Goal: Use online tool/utility: Utilize a website feature to perform a specific function

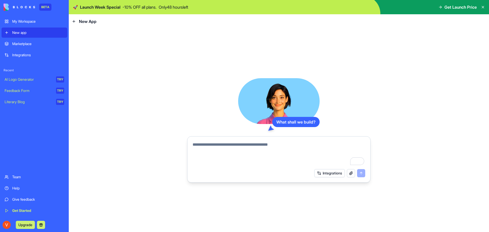
click at [251, 147] on textarea "To enrich screen reader interactions, please activate Accessibility in Grammarl…" at bounding box center [279, 154] width 173 height 24
click at [26, 44] on div "Marketplace" at bounding box center [38, 43] width 52 height 5
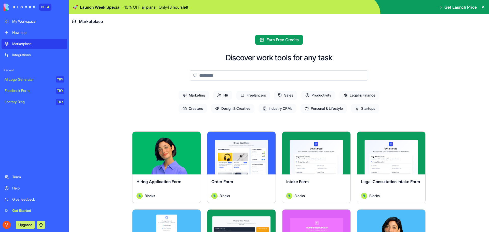
click at [237, 167] on div "Explore" at bounding box center [241, 153] width 68 height 43
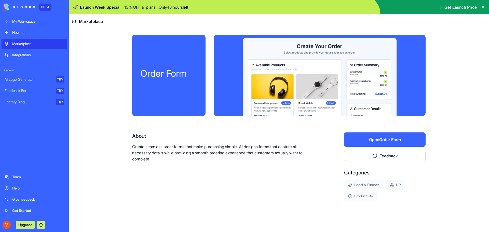
click at [371, 140] on button "Open Order Form" at bounding box center [384, 139] width 81 height 14
click at [24, 32] on div "New app" at bounding box center [38, 32] width 52 height 5
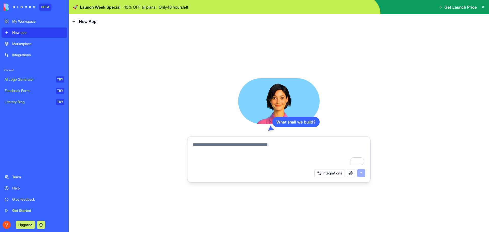
click at [30, 19] on div "My Workspace" at bounding box center [38, 21] width 52 height 5
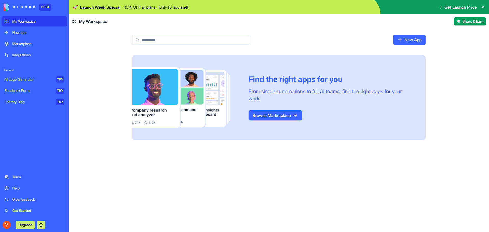
click at [277, 113] on link "Browse Marketplace" at bounding box center [275, 115] width 53 height 10
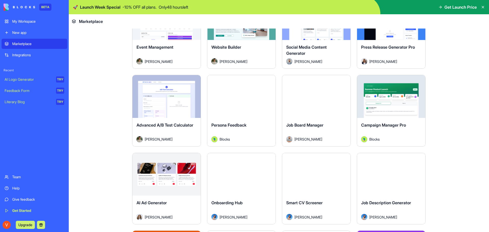
scroll to position [1171, 0]
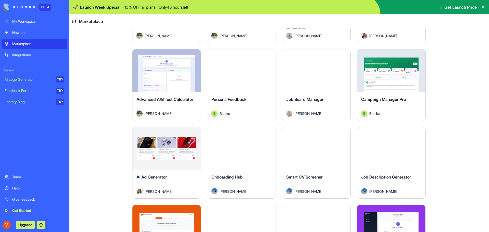
click at [174, 163] on div "Explore" at bounding box center [166, 148] width 68 height 43
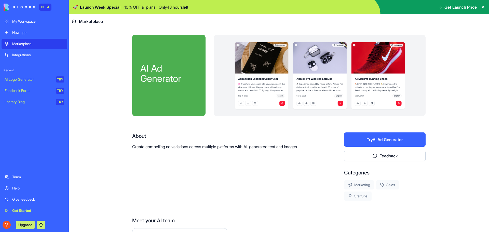
click at [379, 140] on button "Try AI Ad Generator" at bounding box center [384, 139] width 81 height 14
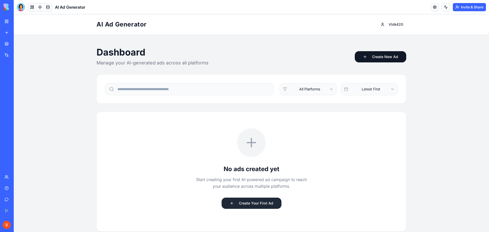
click at [254, 202] on button "Create Your First Ad" at bounding box center [252, 203] width 60 height 11
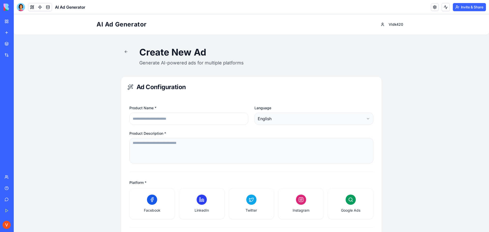
click at [178, 118] on input "Product Name *" at bounding box center [188, 119] width 119 height 12
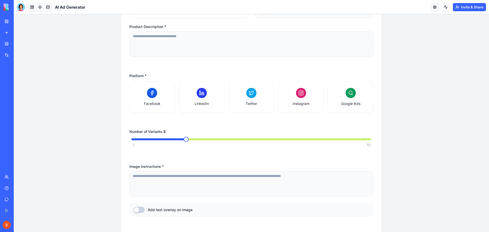
scroll to position [127, 0]
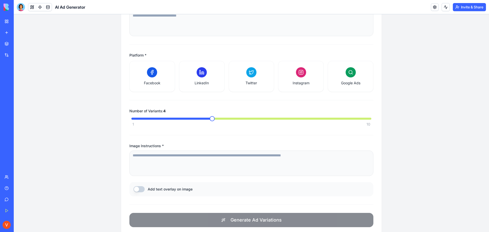
click at [210, 121] on span at bounding box center [212, 118] width 5 height 5
click at [192, 120] on div "1 10" at bounding box center [251, 122] width 244 height 9
click at [184, 121] on span at bounding box center [186, 118] width 5 height 5
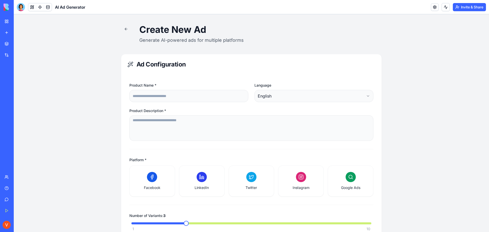
scroll to position [51, 0]
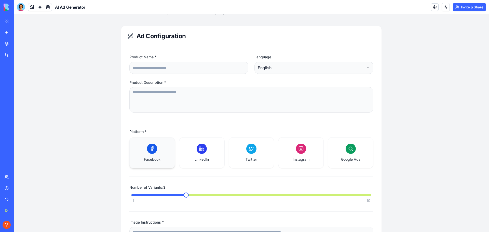
click at [149, 155] on div "Facebook" at bounding box center [152, 153] width 33 height 18
click at [168, 167] on div "Facebook" at bounding box center [152, 153] width 45 height 31
click at [153, 154] on div "Facebook" at bounding box center [152, 153] width 33 height 18
click at [154, 67] on input "Product Name *" at bounding box center [188, 68] width 119 height 12
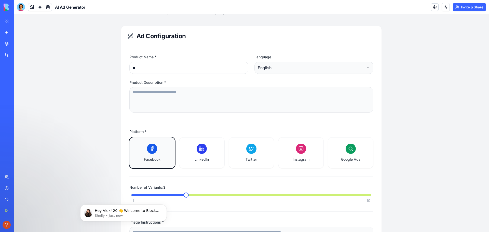
scroll to position [0, 0]
type input "**********"
click at [154, 101] on textarea "Product Description *" at bounding box center [251, 99] width 244 height 25
